Goal: Task Accomplishment & Management: Use online tool/utility

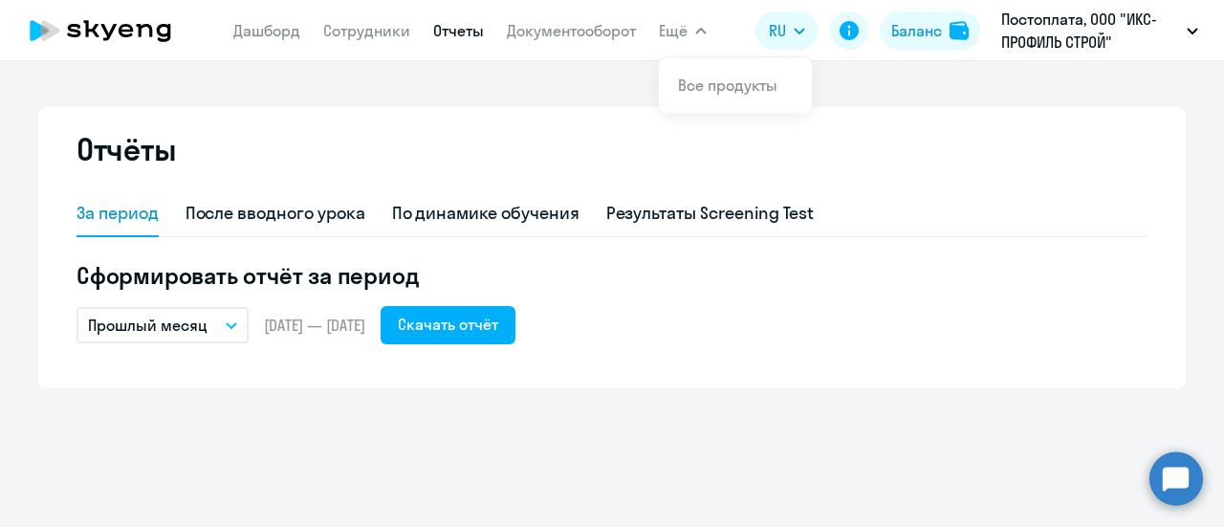
click at [467, 35] on link "Отчеты" at bounding box center [458, 30] width 51 height 19
click at [682, 32] on span "Ещё" at bounding box center [673, 30] width 29 height 23
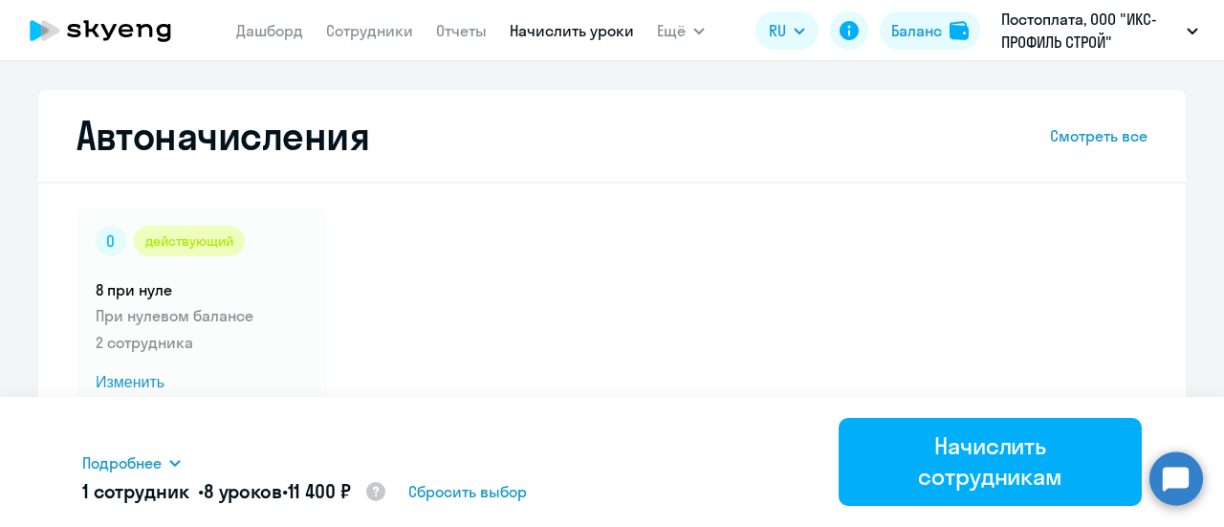
select select "10"
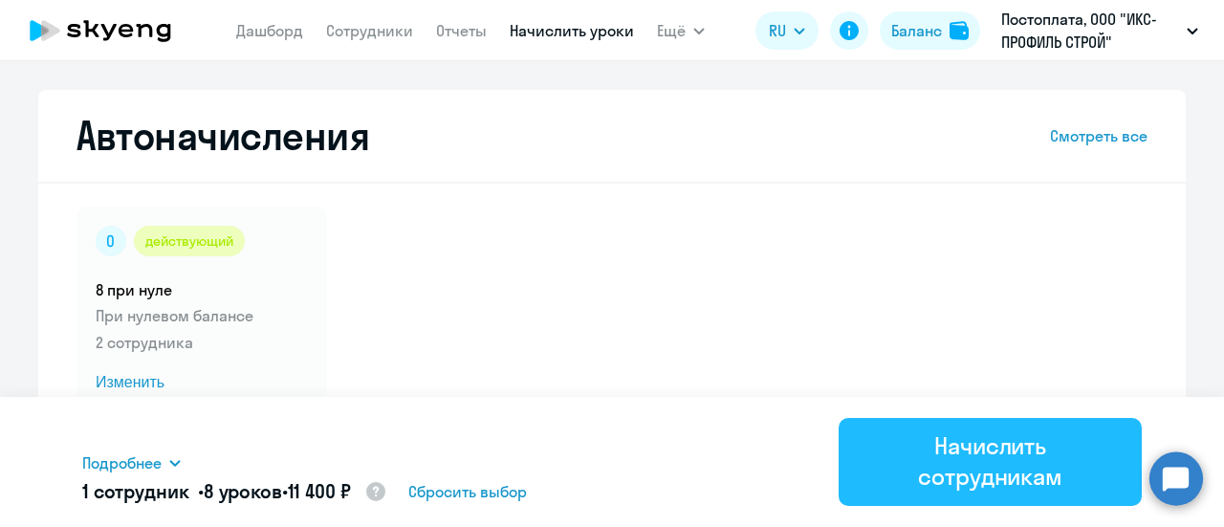
scroll to position [663, 0]
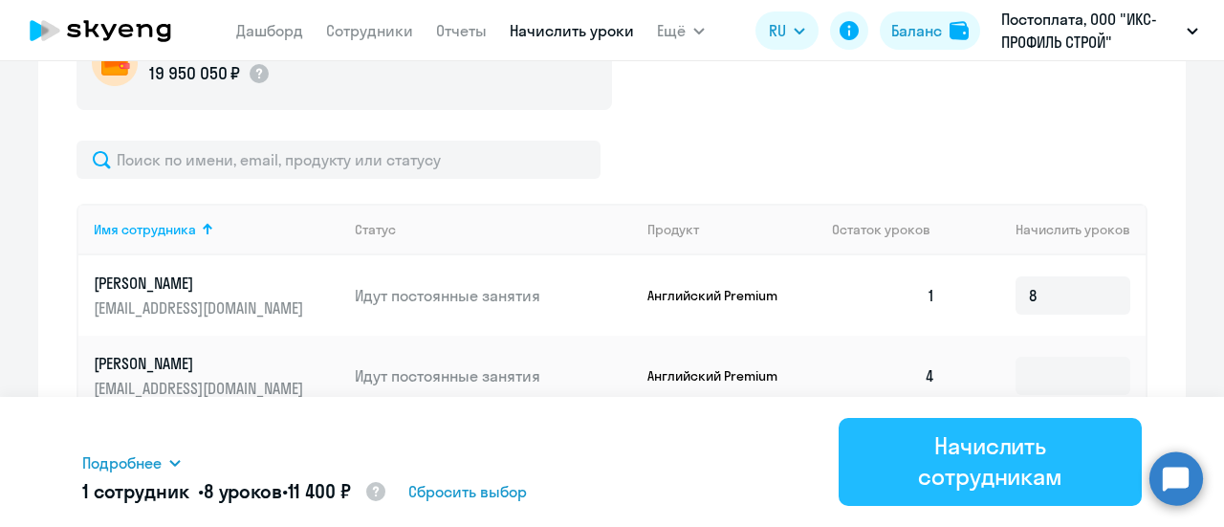
type input "8"
click at [1013, 454] on div "Начислить сотрудникам" at bounding box center [991, 460] width 250 height 61
